Goal: Check status

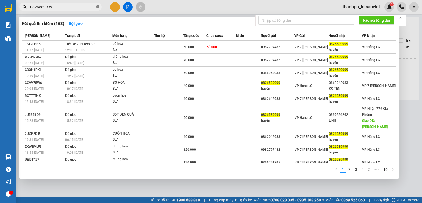
click at [98, 7] on icon "close-circle" at bounding box center [97, 6] width 3 height 3
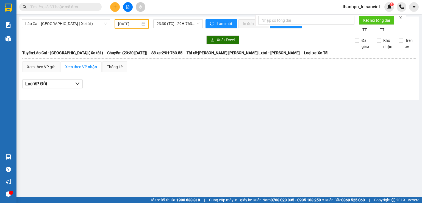
click at [87, 7] on input "text" at bounding box center [62, 7] width 65 height 6
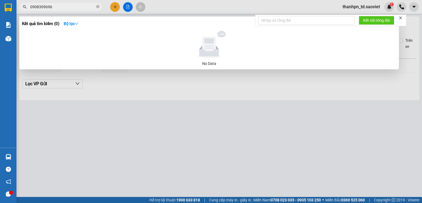
click at [47, 9] on input "0908309696" at bounding box center [62, 7] width 65 height 6
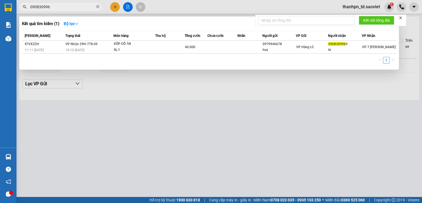
click at [51, 9] on input "090830996" at bounding box center [62, 7] width 65 height 6
type input "0908309969"
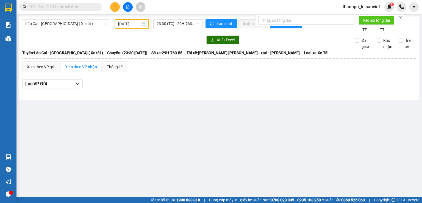
click at [82, 5] on input "text" at bounding box center [62, 7] width 65 height 6
click at [78, 7] on input "text" at bounding box center [62, 7] width 65 height 6
paste input "0908309969"
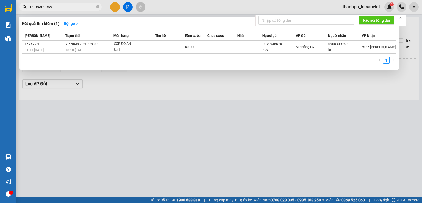
type input "0908309969"
click at [97, 6] on icon "close-circle" at bounding box center [97, 6] width 3 height 3
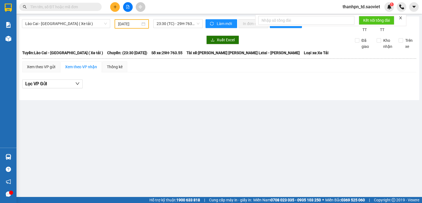
click at [81, 6] on input "text" at bounding box center [62, 7] width 65 height 6
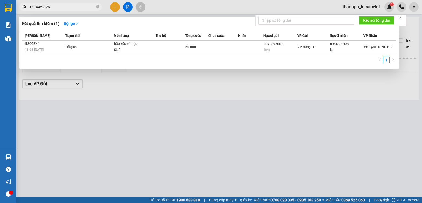
type input "0984893267"
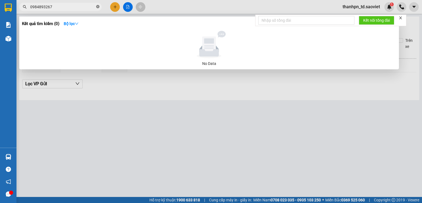
click at [97, 6] on icon "close-circle" at bounding box center [97, 6] width 3 height 3
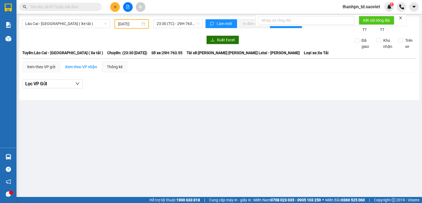
click at [71, 7] on input "text" at bounding box center [62, 7] width 65 height 6
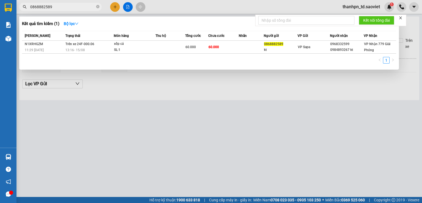
type input "0868882589"
